Goal: Information Seeking & Learning: Learn about a topic

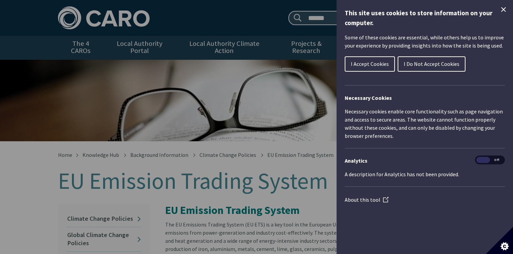
scroll to position [5, 0]
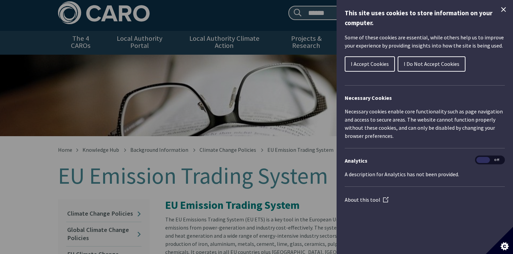
click at [207, 174] on div "Cookie preferences" at bounding box center [256, 127] width 513 height 254
click at [374, 66] on span "I Accept Cookies" at bounding box center [370, 63] width 38 height 7
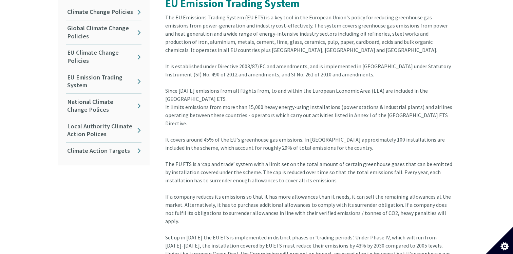
scroll to position [207, 0]
drag, startPoint x: 391, startPoint y: 59, endPoint x: 191, endPoint y: 69, distance: 200.8
click at [191, 69] on div "It is established under Directive 2003/87/EC and amendments, and is implemented…" at bounding box center [310, 111] width 290 height 98
copy div "tatutory Instrument (SI) No. 490 of 2012"
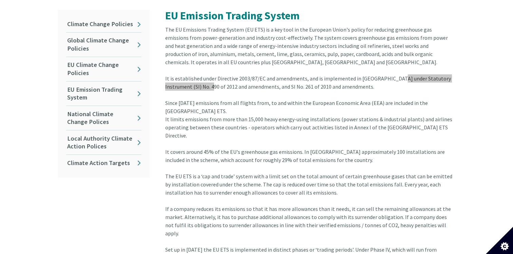
scroll to position [191, 0]
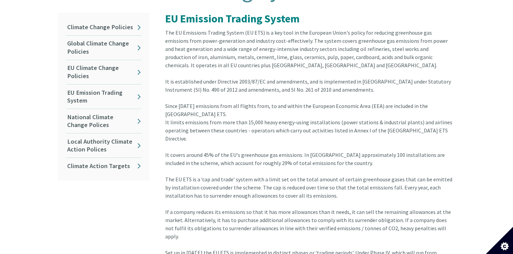
click at [271, 94] on div "It is established under Directive 2003/87/EC and amendments, and is implemented…" at bounding box center [310, 126] width 290 height 98
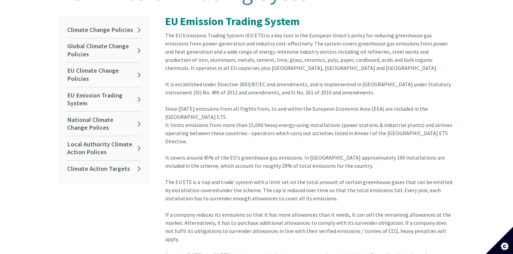
scroll to position [188, 0]
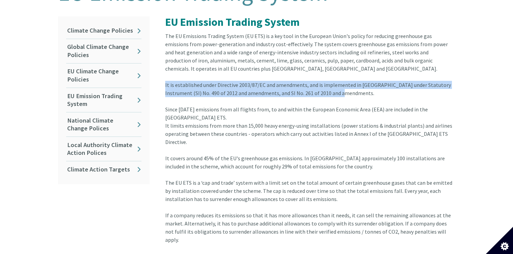
drag, startPoint x: 330, startPoint y: 86, endPoint x: 165, endPoint y: 79, distance: 164.8
copy div "It is established under Directive 2003/87/EC and amendments, and is implemented…"
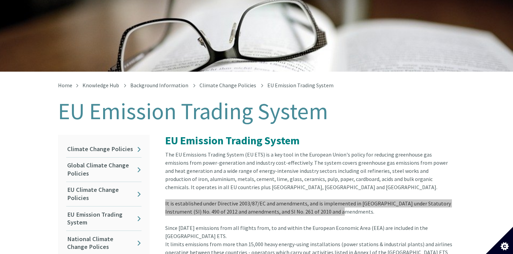
scroll to position [0, 0]
